Goal: Transaction & Acquisition: Purchase product/service

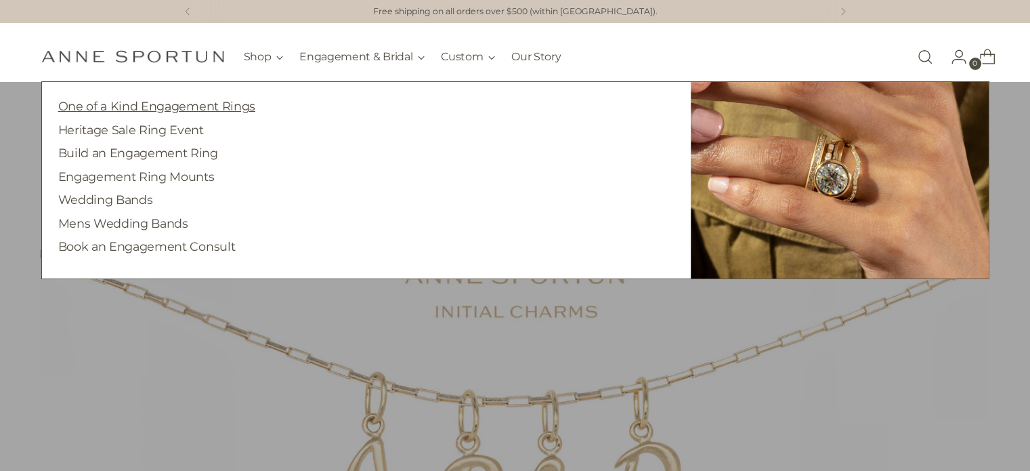
click at [184, 107] on link "One of a Kind Engagement Rings" at bounding box center [156, 106] width 197 height 14
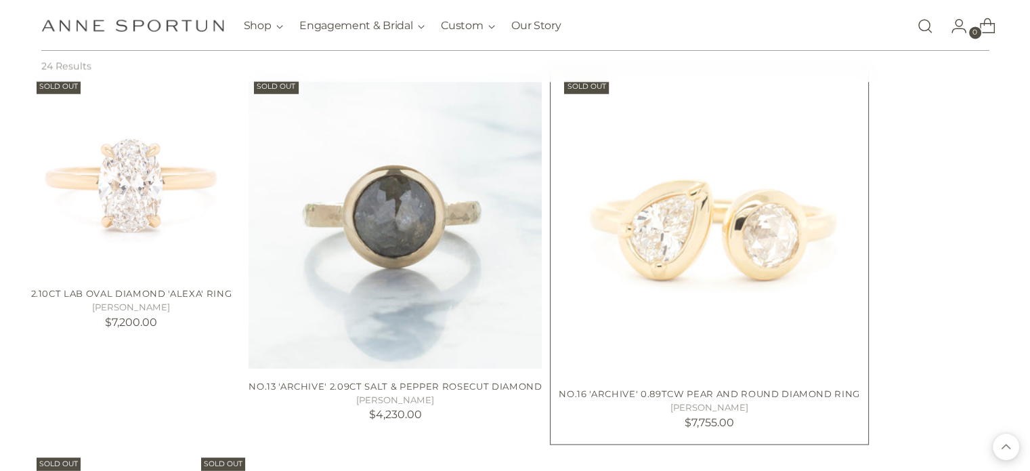
scroll to position [2709, 0]
